Goal: Information Seeking & Learning: Learn about a topic

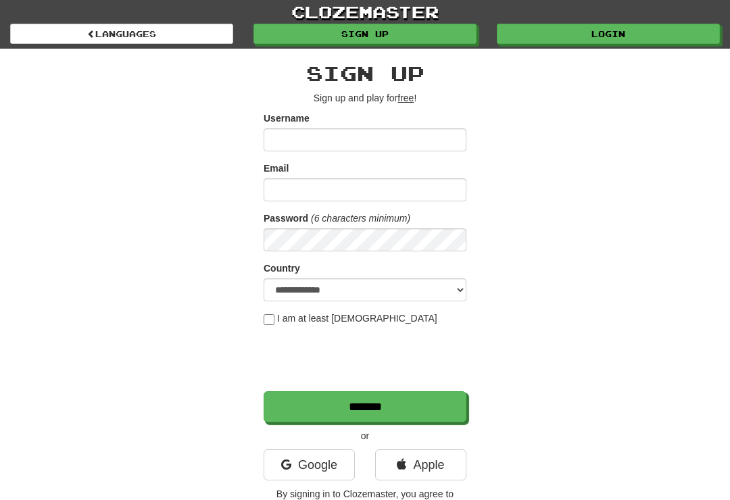
click at [611, 41] on link "Login" at bounding box center [608, 34] width 223 height 20
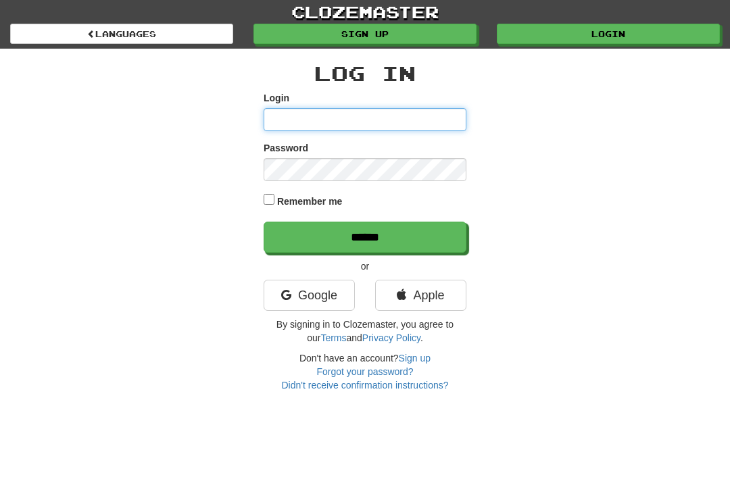
type input "**********"
click at [365, 236] on input "******" at bounding box center [365, 237] width 203 height 31
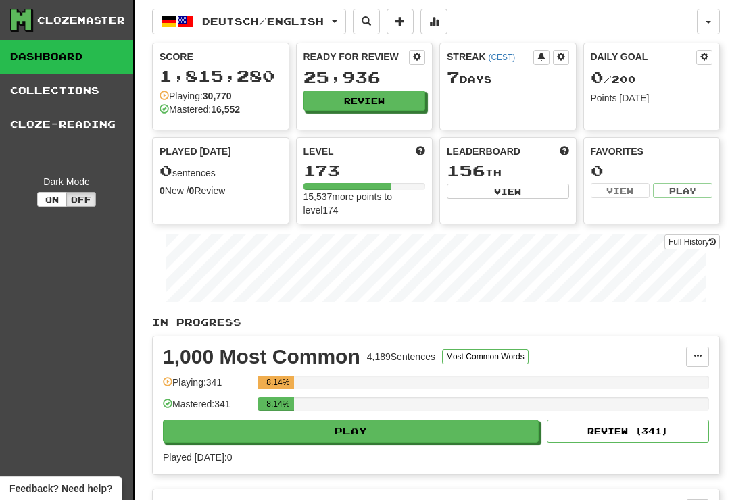
click at [368, 99] on button "Review" at bounding box center [365, 101] width 122 height 20
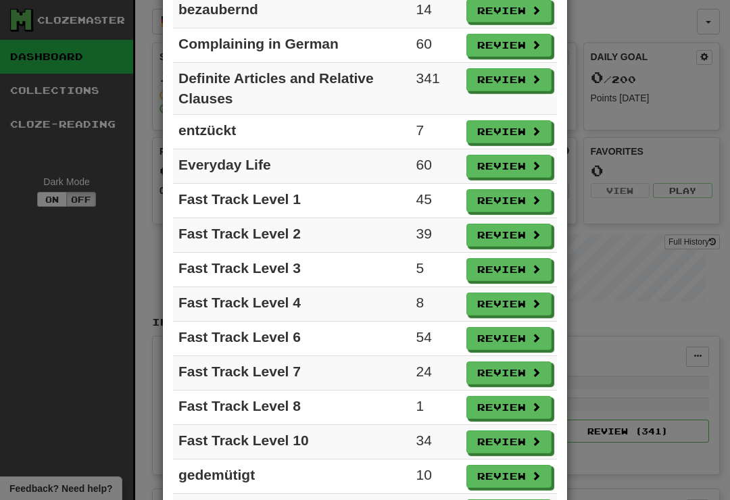
scroll to position [680, 0]
click at [514, 377] on button "Review" at bounding box center [509, 373] width 85 height 23
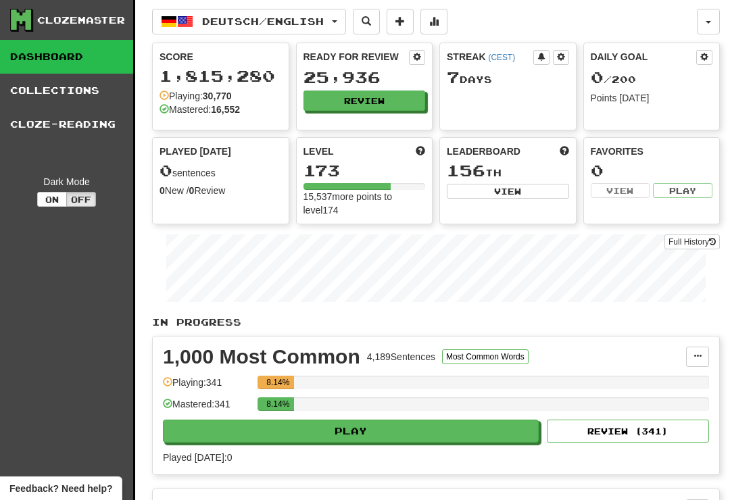
select select "**"
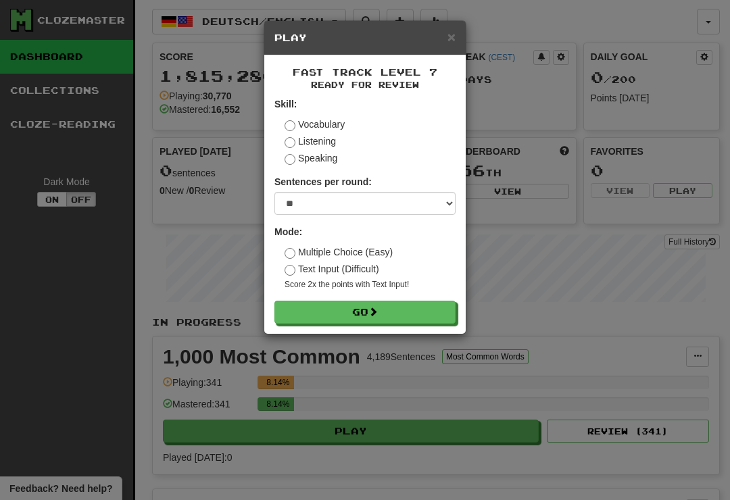
click at [364, 314] on button "Go" at bounding box center [365, 312] width 181 height 23
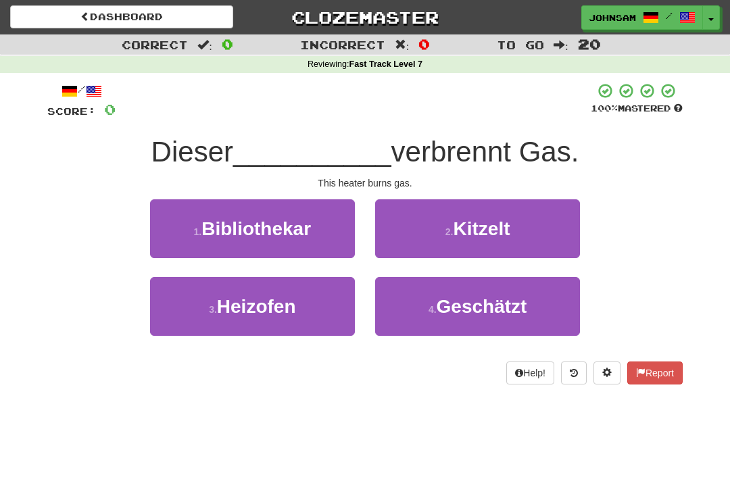
click at [306, 325] on button "3 . Heizofen" at bounding box center [252, 306] width 205 height 59
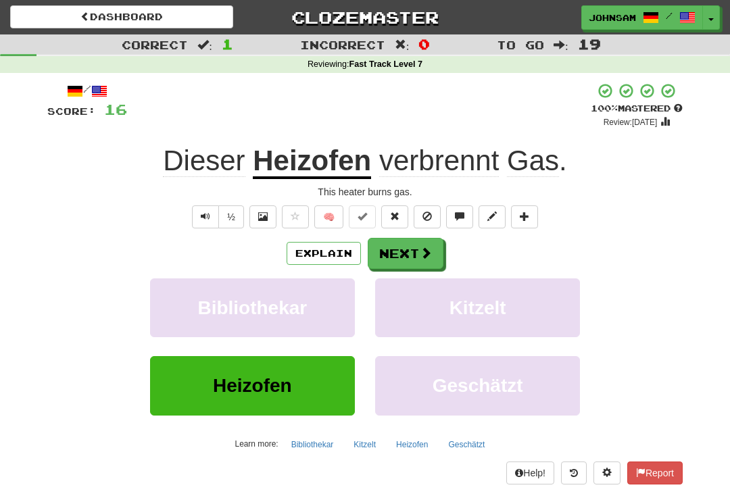
click at [427, 252] on span at bounding box center [426, 253] width 12 height 12
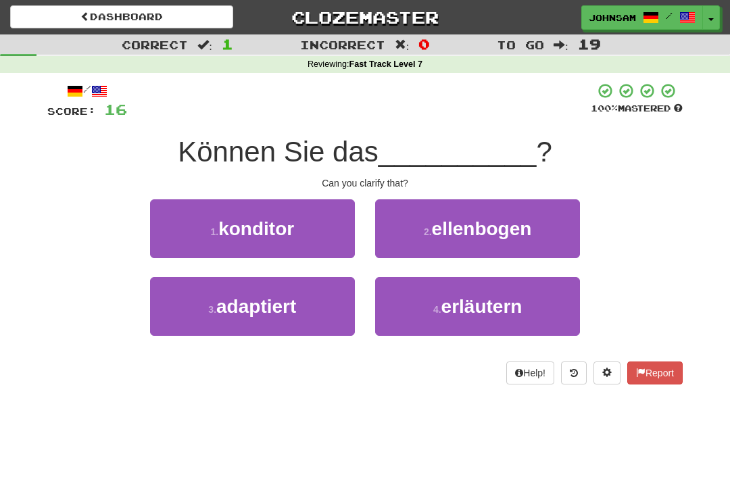
click at [472, 332] on button "4 . erläutern" at bounding box center [477, 306] width 205 height 59
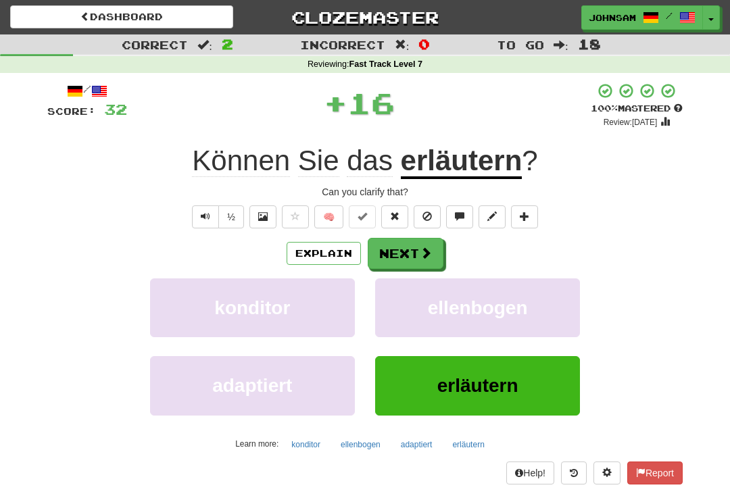
click at [420, 250] on span at bounding box center [426, 253] width 12 height 12
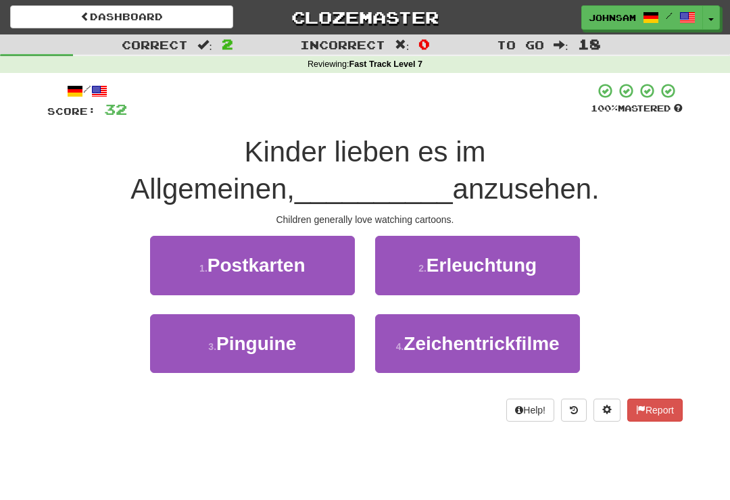
click at [493, 361] on button "4 . Zeichentrickfilme" at bounding box center [477, 343] width 205 height 59
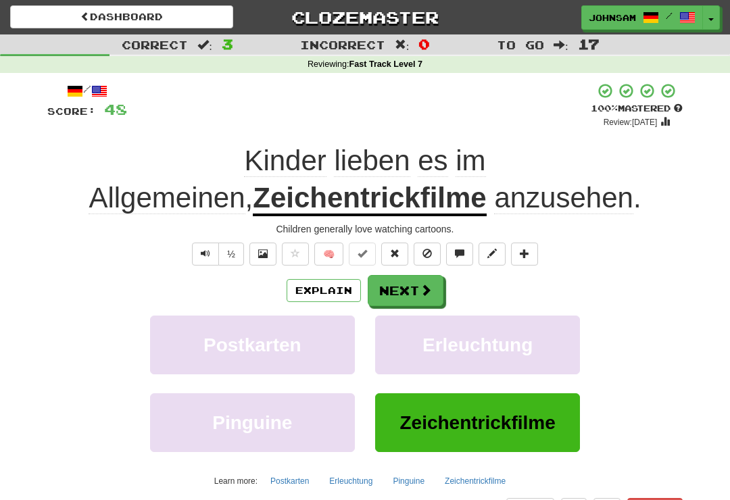
click at [421, 289] on span at bounding box center [426, 290] width 12 height 12
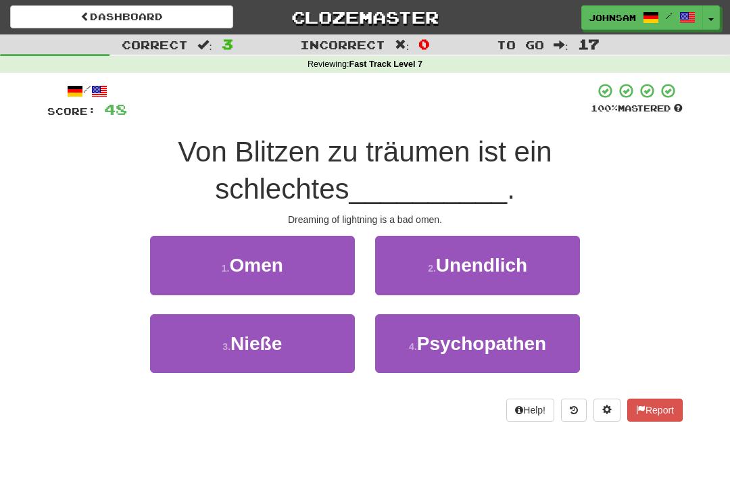
click at [310, 285] on button "1 . Omen" at bounding box center [252, 265] width 205 height 59
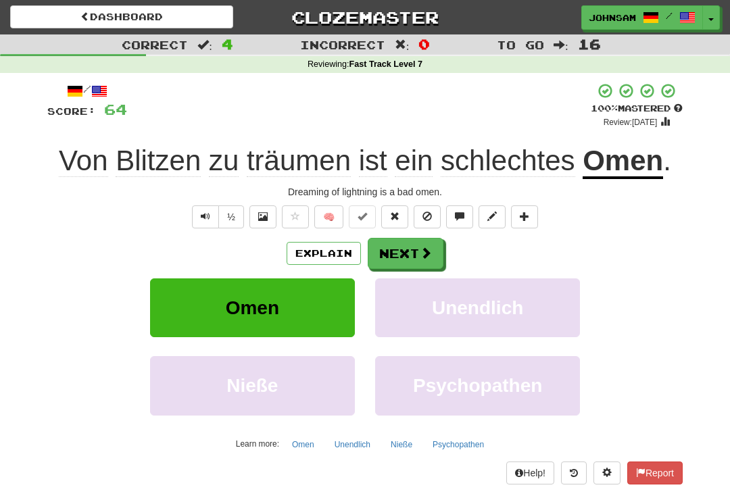
click at [417, 252] on button "Next" at bounding box center [406, 253] width 76 height 31
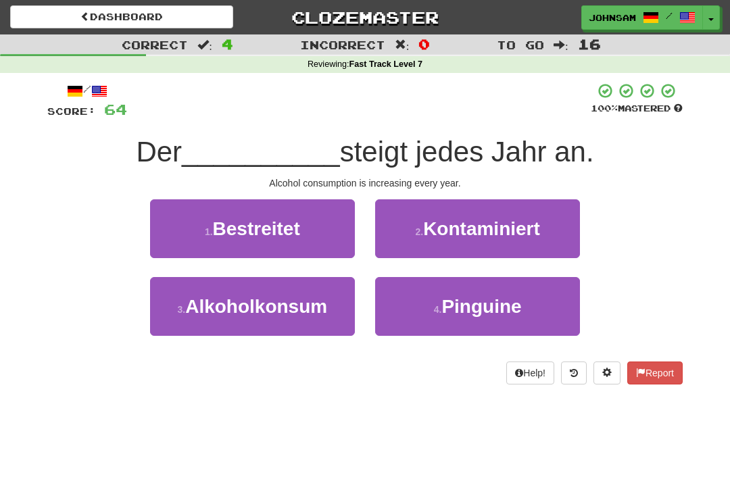
click at [306, 311] on span "Alkoholkonsum" at bounding box center [256, 306] width 142 height 21
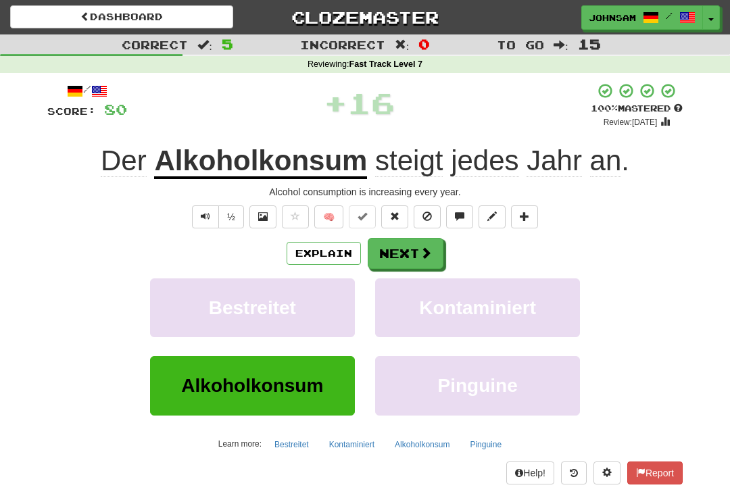
click at [425, 260] on button "Next" at bounding box center [406, 253] width 76 height 31
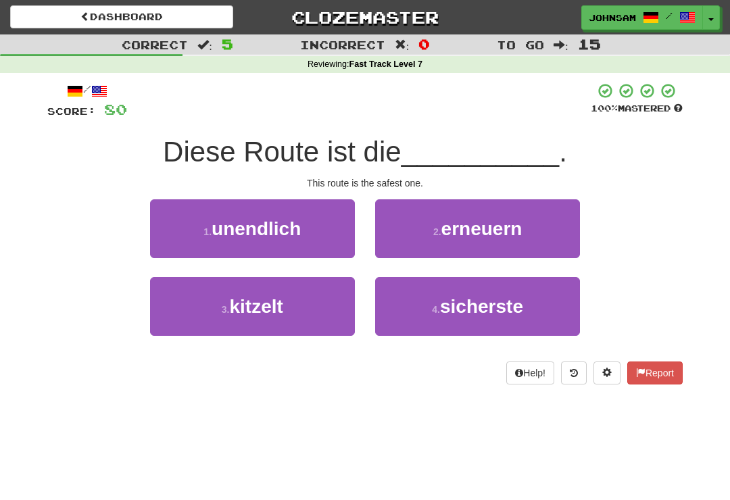
click at [448, 323] on button "4 . sicherste" at bounding box center [477, 306] width 205 height 59
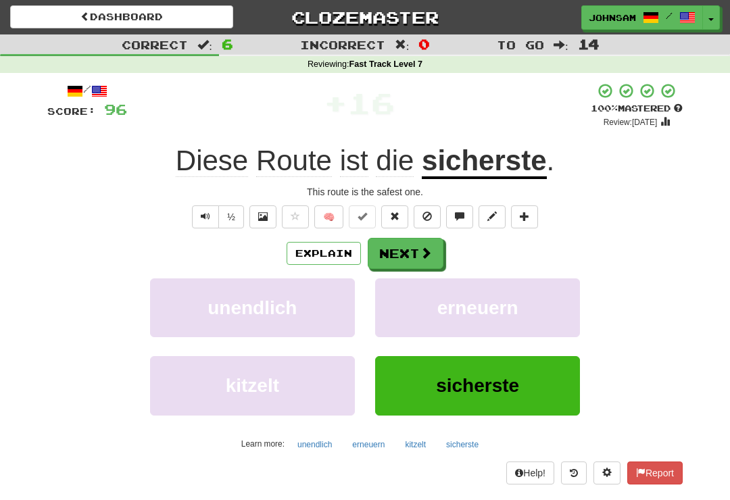
click at [425, 266] on button "Next" at bounding box center [406, 253] width 76 height 31
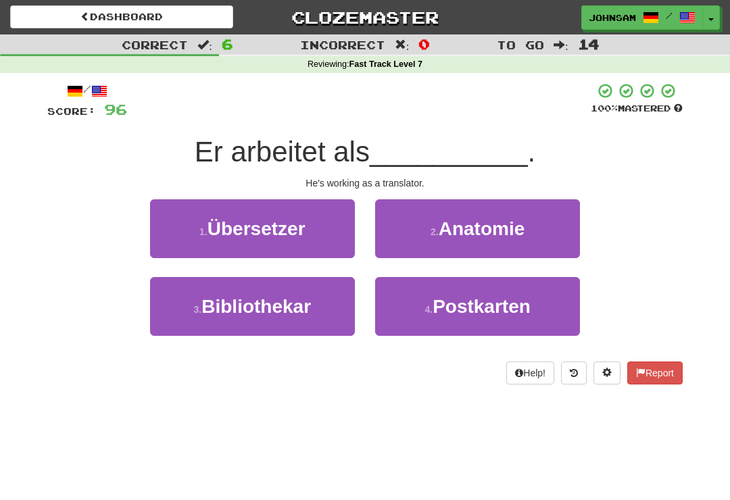
click at [300, 242] on button "1 . Übersetzer" at bounding box center [252, 228] width 205 height 59
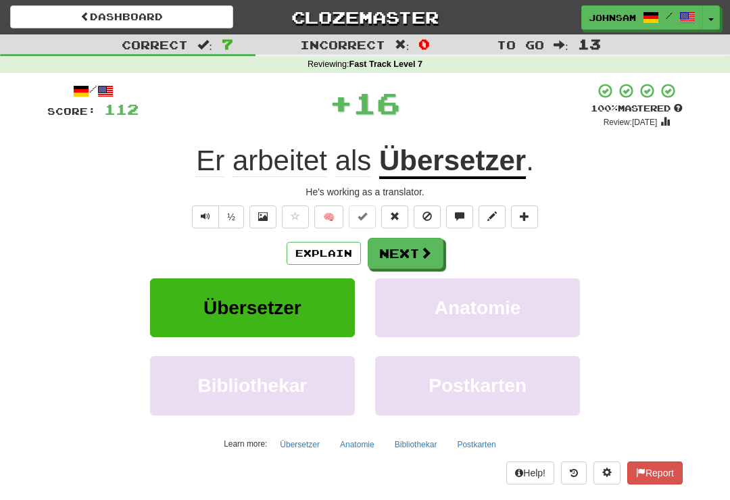
click at [423, 252] on span at bounding box center [426, 253] width 12 height 12
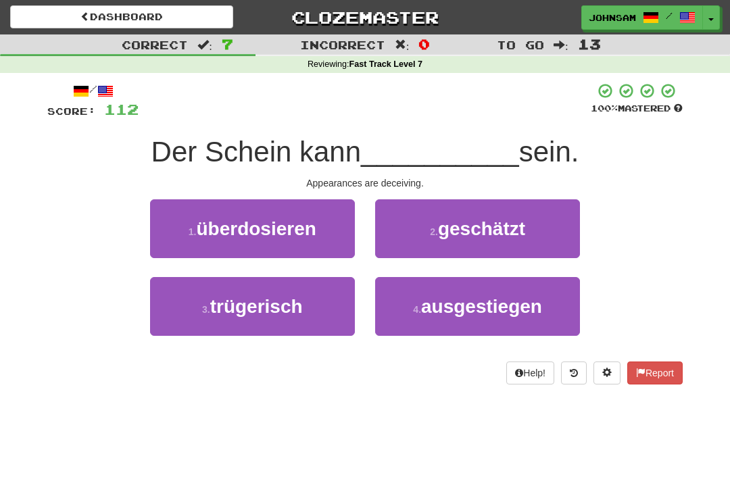
click at [279, 315] on span "trügerisch" at bounding box center [256, 306] width 93 height 21
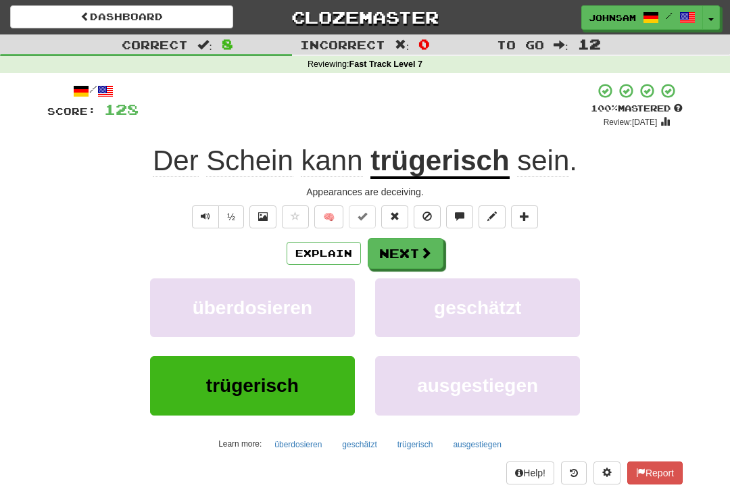
click at [414, 252] on button "Next" at bounding box center [406, 253] width 76 height 31
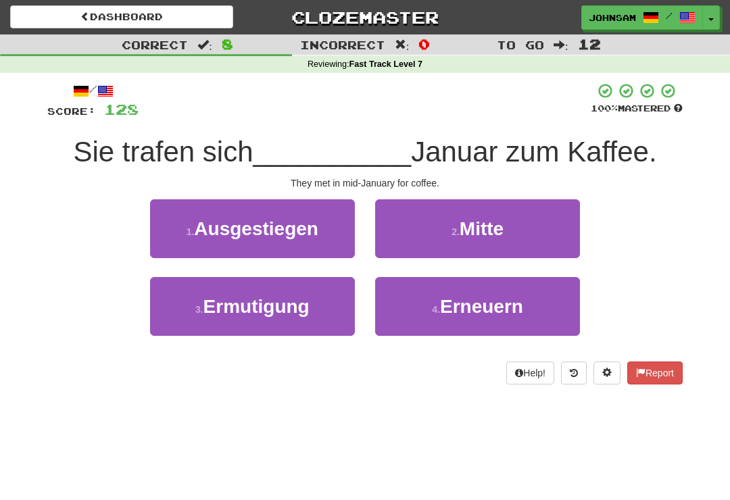
click at [499, 244] on button "2 . Mitte" at bounding box center [477, 228] width 205 height 59
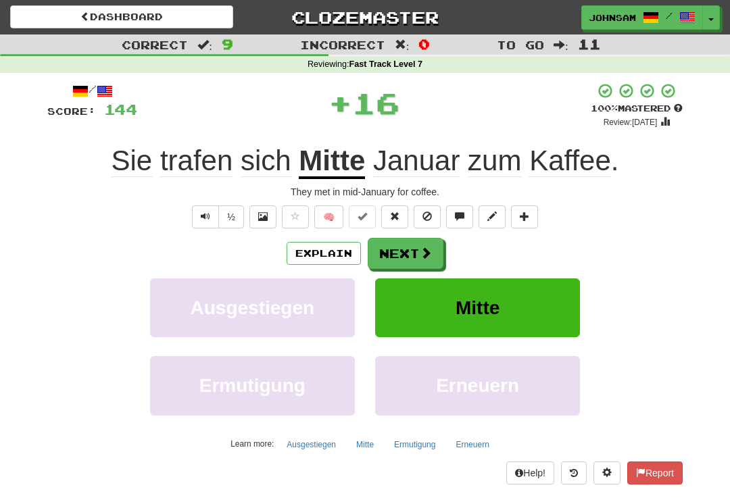
click at [425, 256] on span at bounding box center [426, 253] width 12 height 12
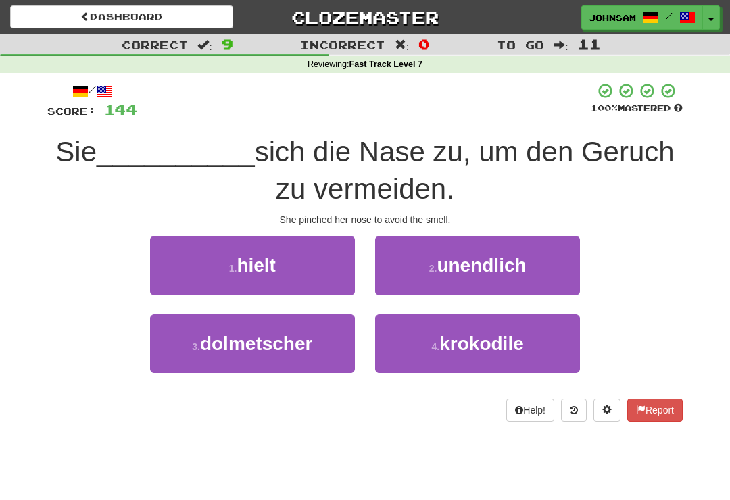
click at [299, 270] on button "1 . hielt" at bounding box center [252, 265] width 205 height 59
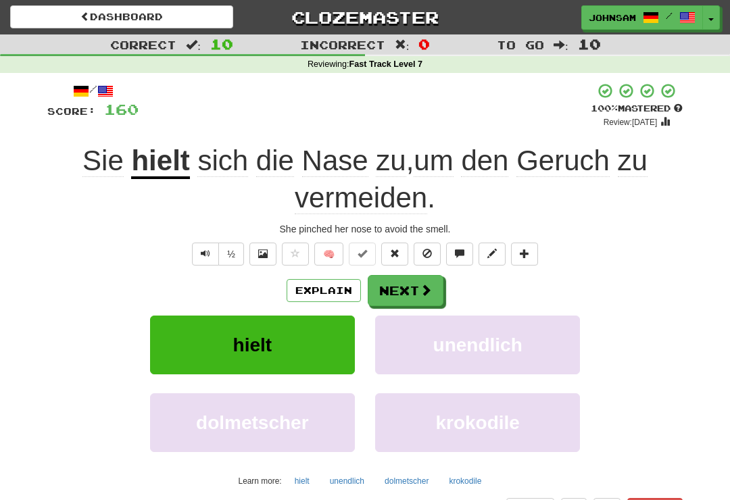
click at [416, 289] on button "Next" at bounding box center [406, 290] width 76 height 31
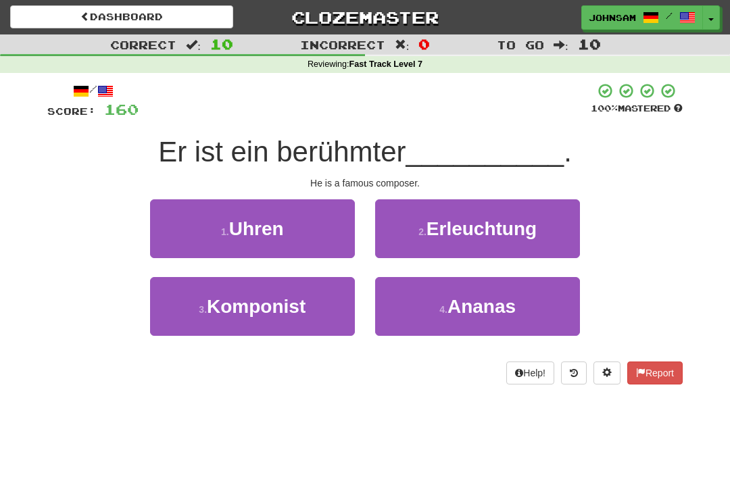
click at [304, 319] on button "3 . Komponist" at bounding box center [252, 306] width 205 height 59
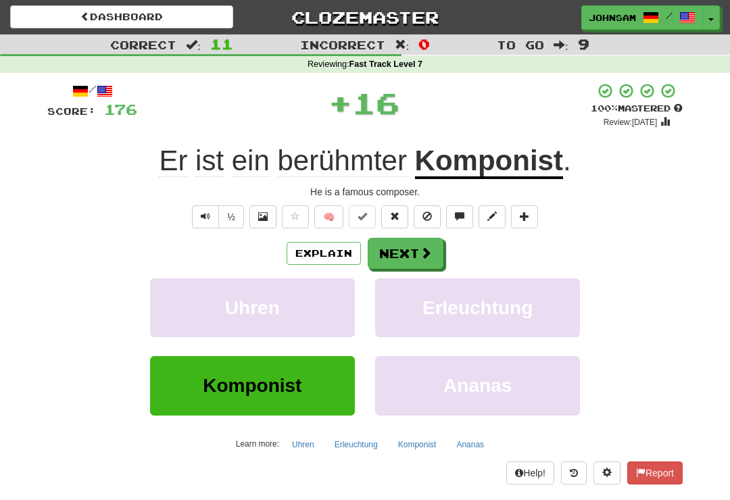
click at [429, 264] on button "Next" at bounding box center [406, 253] width 76 height 31
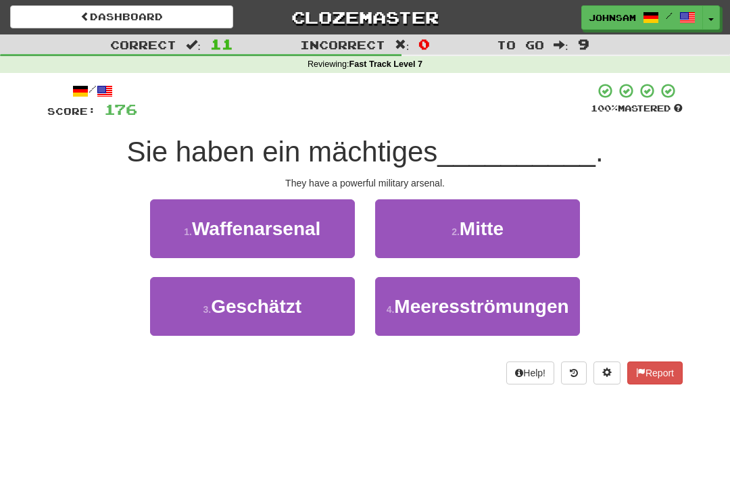
click at [300, 240] on button "1 . Waffenarsenal" at bounding box center [252, 228] width 205 height 59
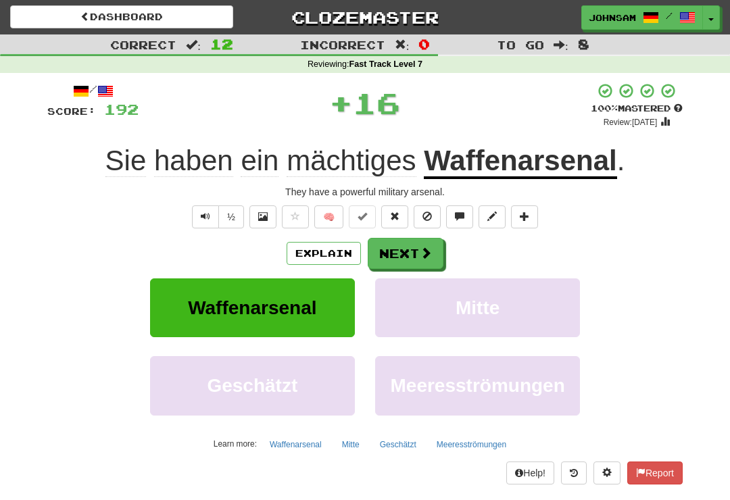
click at [425, 256] on span at bounding box center [426, 253] width 12 height 12
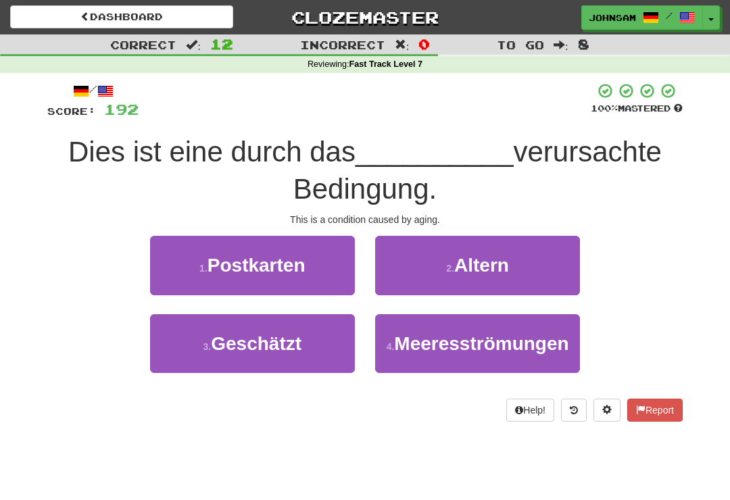
click at [483, 280] on button "2 . Altern" at bounding box center [477, 265] width 205 height 59
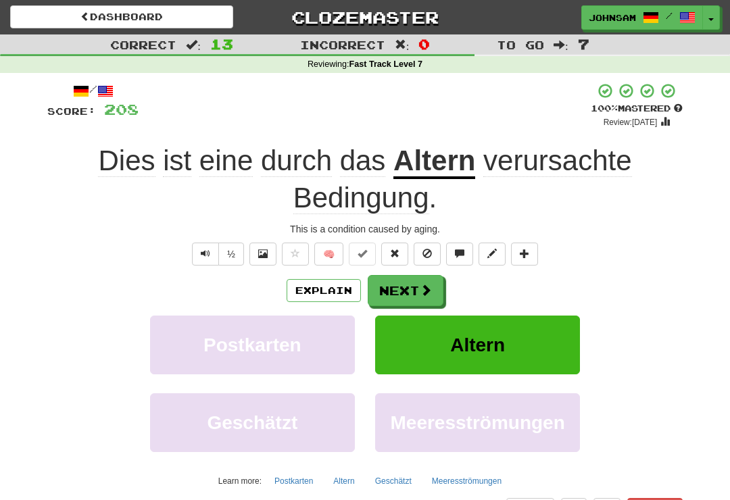
click at [419, 290] on button "Next" at bounding box center [406, 290] width 76 height 31
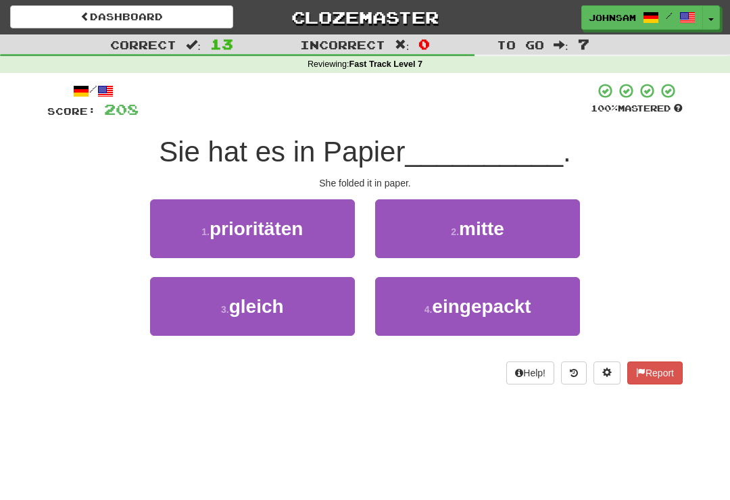
click at [472, 312] on span "eingepackt" at bounding box center [481, 306] width 99 height 21
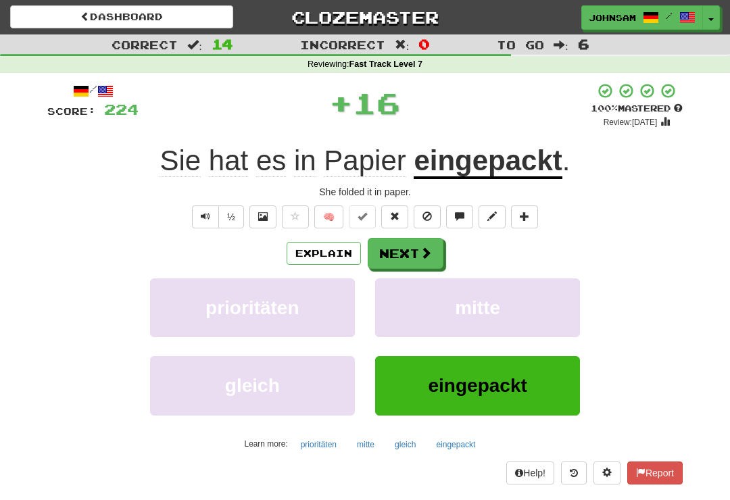
click at [415, 262] on button "Next" at bounding box center [406, 253] width 76 height 31
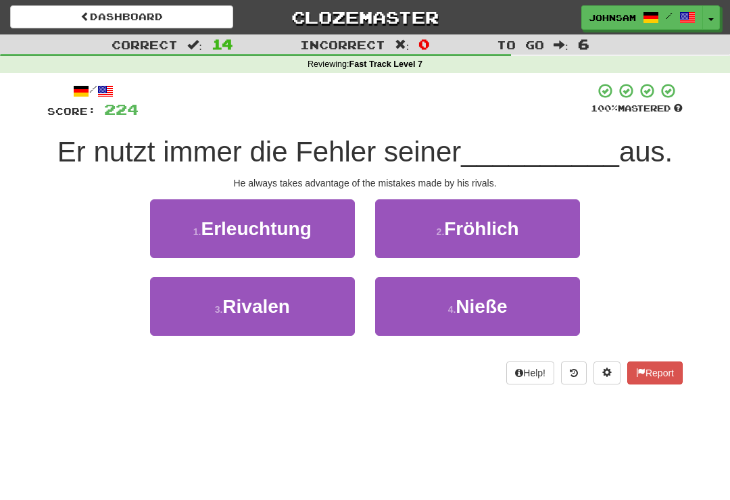
click at [310, 327] on button "3 . Rivalen" at bounding box center [252, 306] width 205 height 59
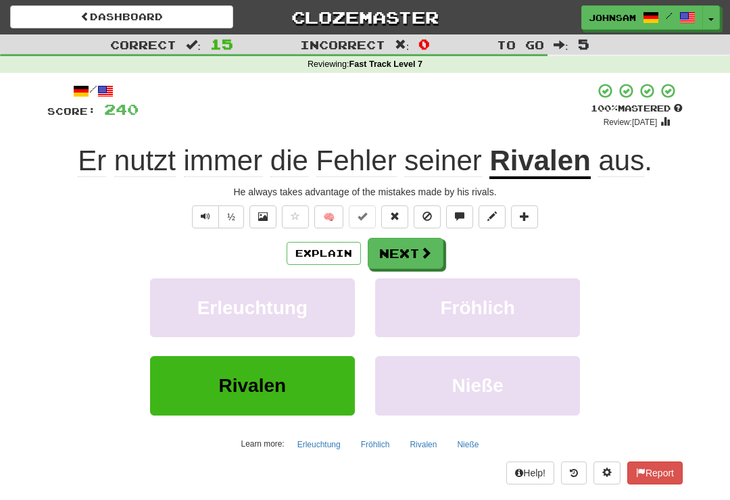
click at [420, 255] on span at bounding box center [426, 253] width 12 height 12
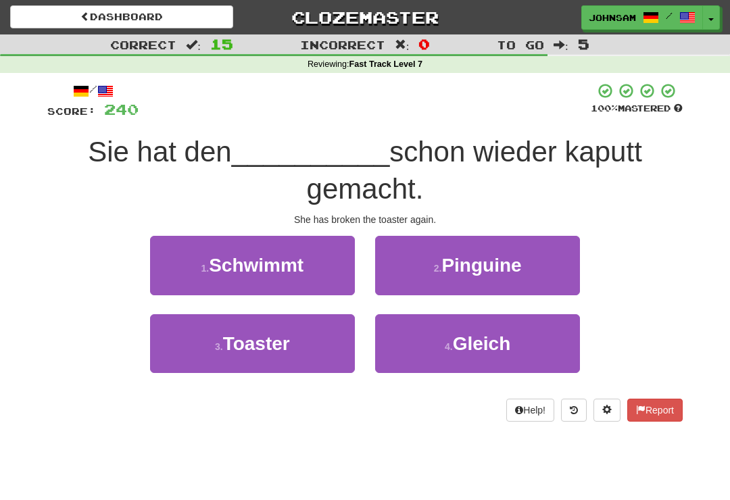
click at [294, 362] on button "3 . Toaster" at bounding box center [252, 343] width 205 height 59
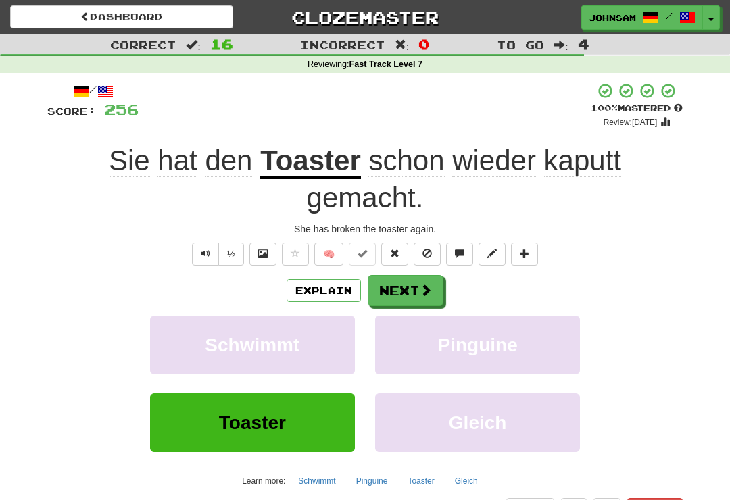
click at [423, 286] on span at bounding box center [426, 290] width 12 height 12
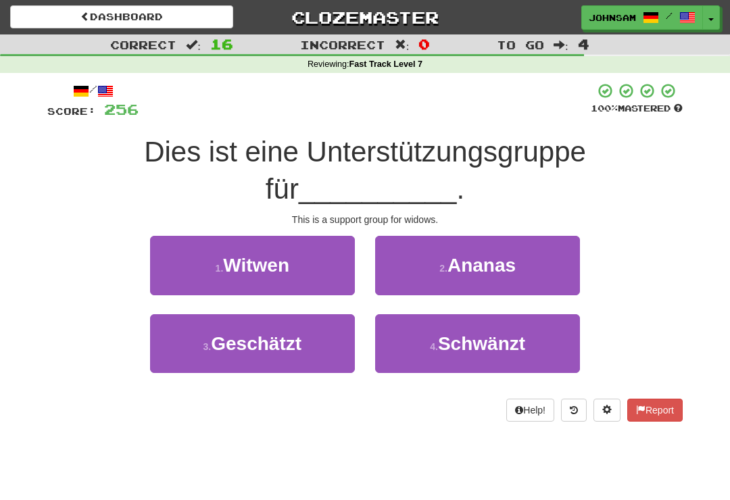
click at [289, 273] on span "Witwen" at bounding box center [256, 265] width 66 height 21
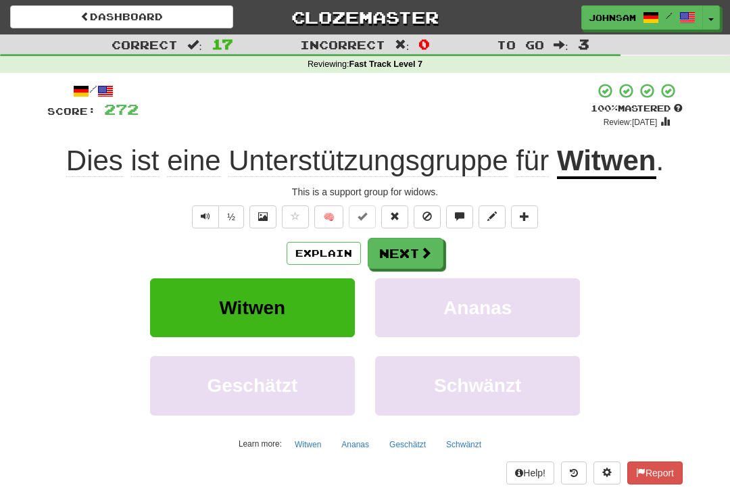
click at [416, 256] on button "Next" at bounding box center [406, 253] width 76 height 31
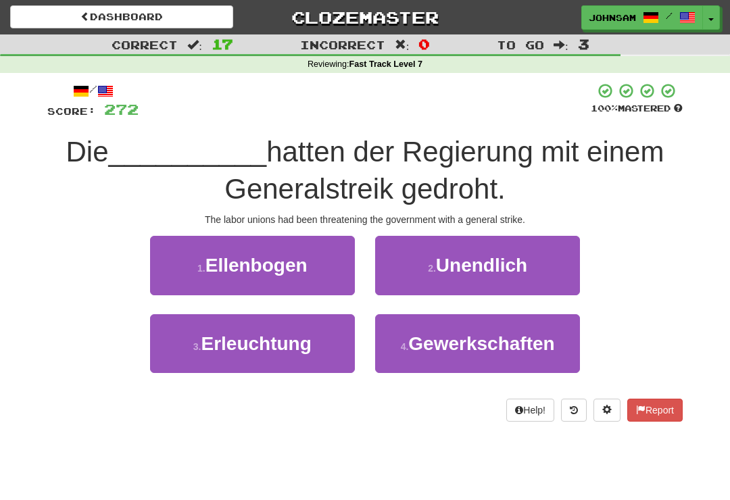
click at [456, 360] on button "4 . Gewerkschaften" at bounding box center [477, 343] width 205 height 59
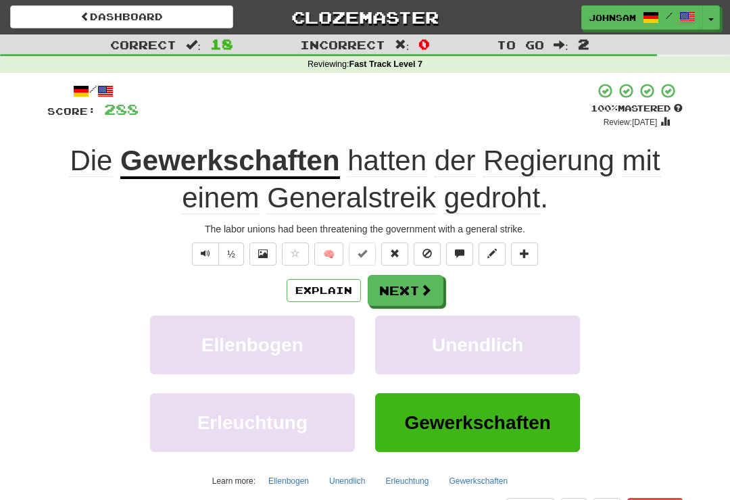
click at [415, 295] on button "Next" at bounding box center [406, 290] width 76 height 31
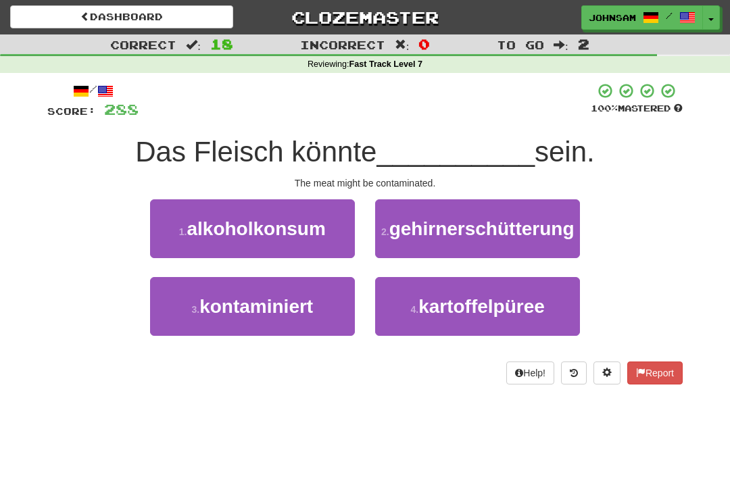
click at [304, 336] on button "3 . kontaminiert" at bounding box center [252, 306] width 205 height 59
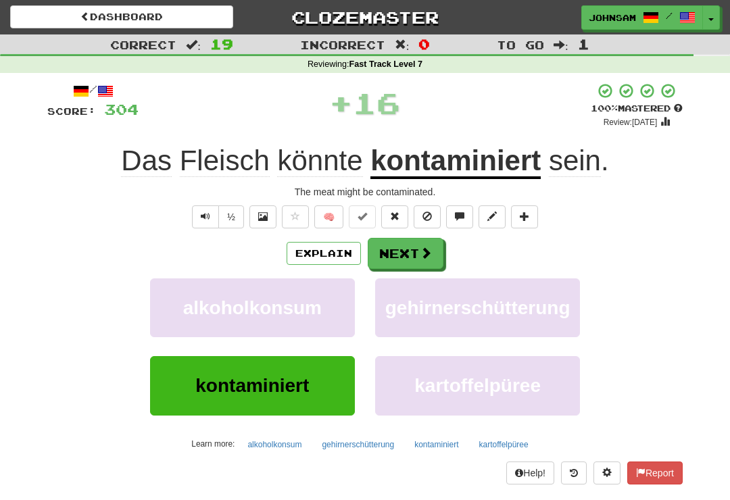
click at [411, 258] on button "Next" at bounding box center [406, 253] width 76 height 31
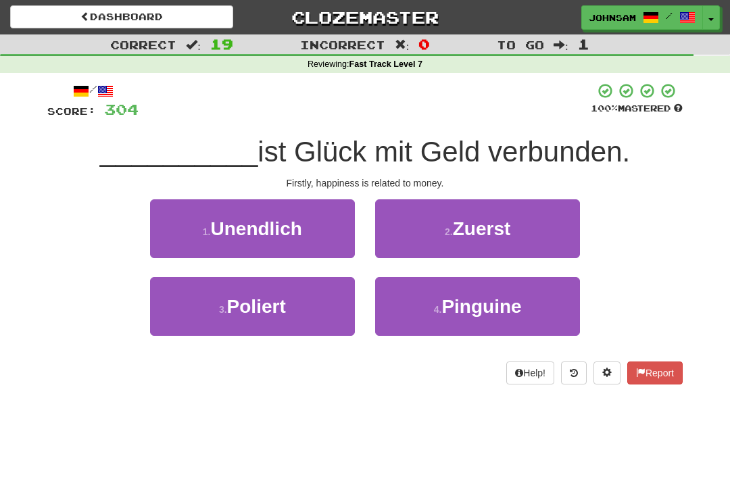
click at [495, 264] on div "2 . Zuerst" at bounding box center [477, 238] width 225 height 78
click at [494, 244] on button "2 . Zuerst" at bounding box center [477, 228] width 205 height 59
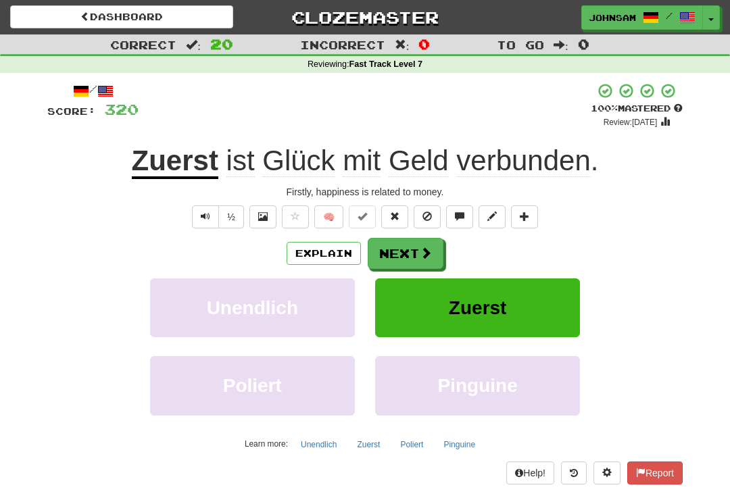
click at [417, 257] on button "Next" at bounding box center [406, 253] width 76 height 31
